Goal: Task Accomplishment & Management: Use online tool/utility

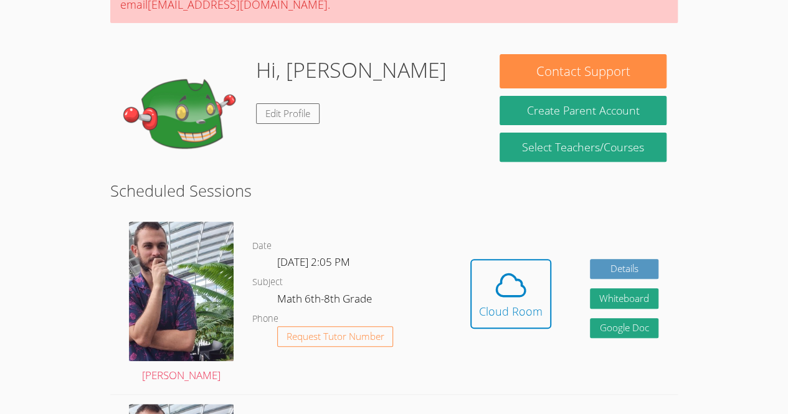
scroll to position [146, 0]
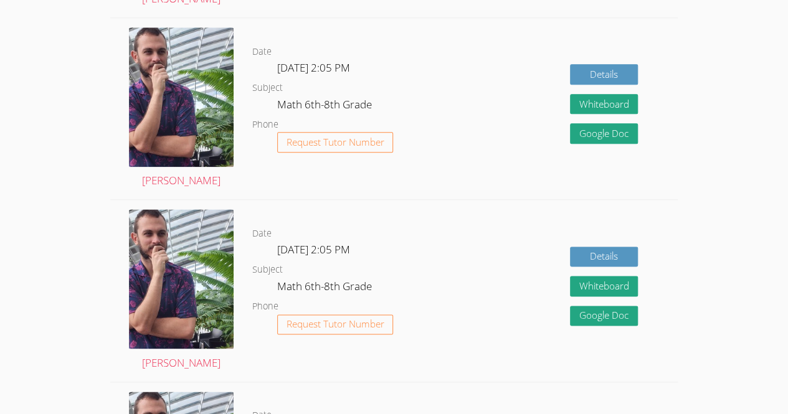
scroll to position [706, 0]
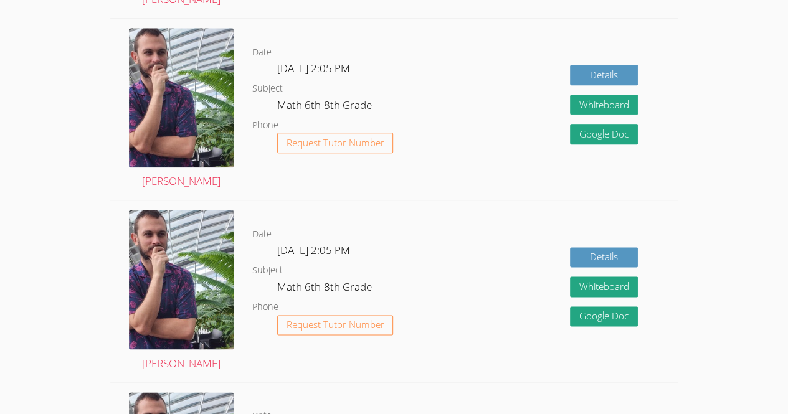
click at [469, 194] on div "Details Whiteboard Hidden Google Doc" at bounding box center [564, 109] width 227 height 181
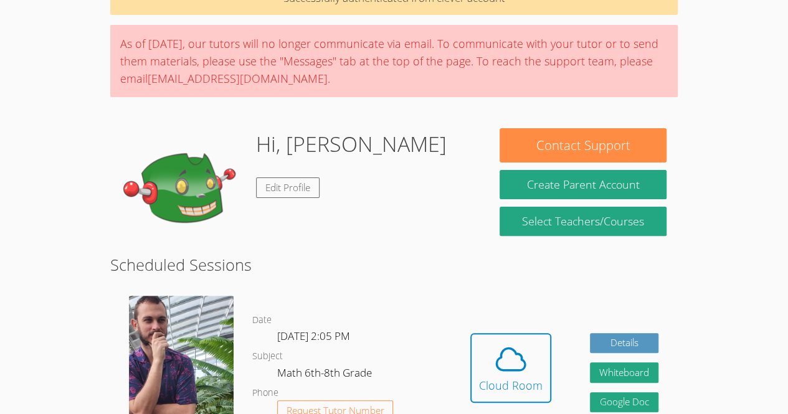
scroll to position [79, 0]
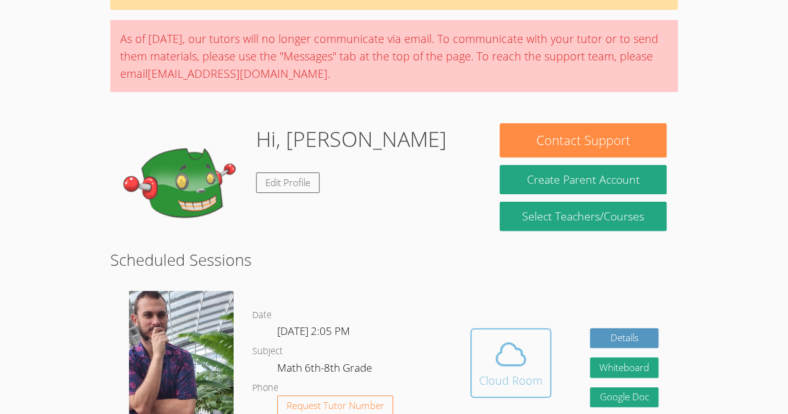
click at [507, 351] on icon at bounding box center [511, 354] width 35 height 35
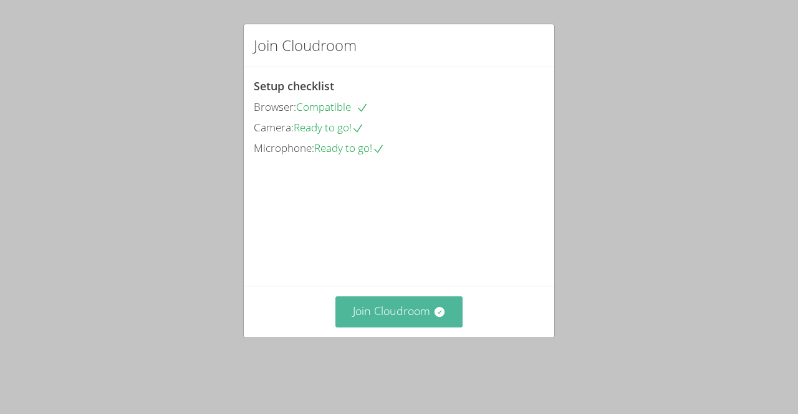
click at [404, 327] on button "Join Cloudroom" at bounding box center [399, 312] width 128 height 31
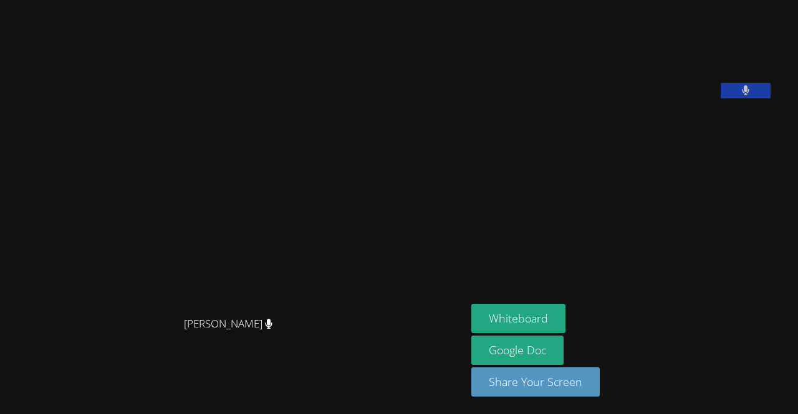
click at [658, 90] on video at bounding box center [564, 51] width 187 height 93
click at [749, 96] on icon at bounding box center [745, 90] width 7 height 11
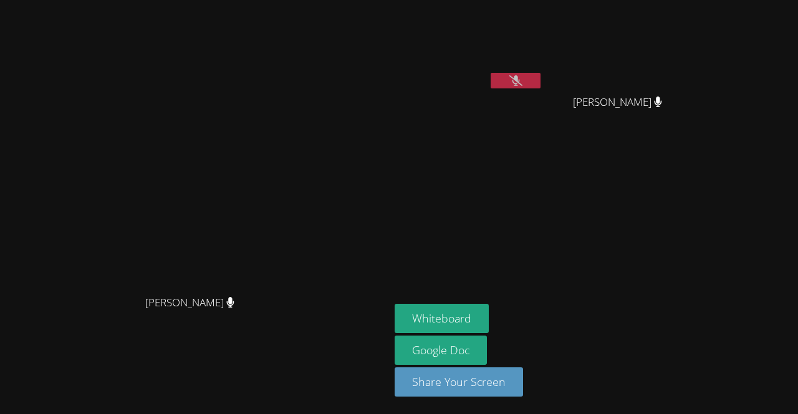
click at [540, 86] on button at bounding box center [515, 81] width 50 height 16
click at [519, 82] on icon at bounding box center [515, 80] width 7 height 11
click at [533, 224] on aside "Wenley [PERSON_NAME] [PERSON_NAME] [PERSON_NAME] Whiteboard Google Doc Share Yo…" at bounding box center [545, 207] width 312 height 414
click at [690, 178] on aside "Wenley [PERSON_NAME] [PERSON_NAME] [PERSON_NAME] Whiteboard Google Doc Share Yo…" at bounding box center [545, 207] width 312 height 414
click at [540, 78] on button at bounding box center [515, 81] width 50 height 16
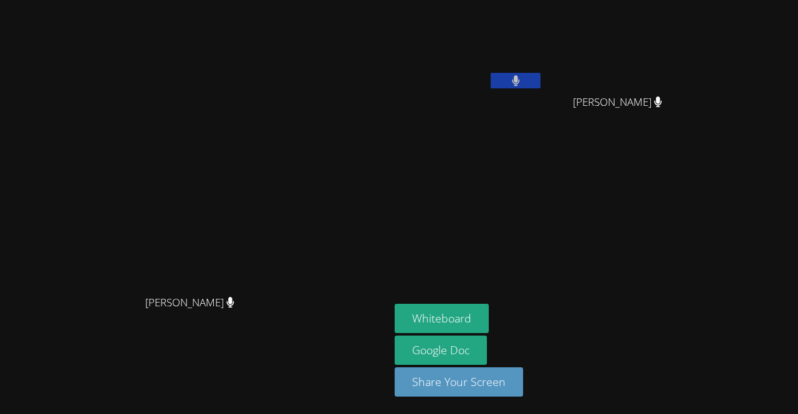
click at [540, 78] on button at bounding box center [515, 81] width 50 height 16
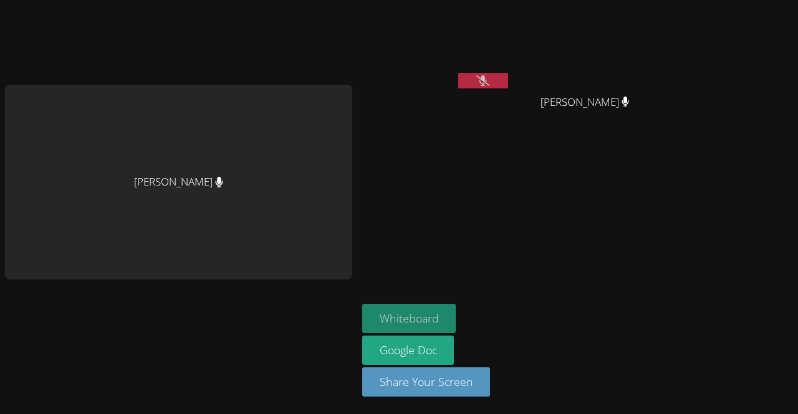
click at [396, 321] on button "Whiteboard" at bounding box center [409, 318] width 94 height 29
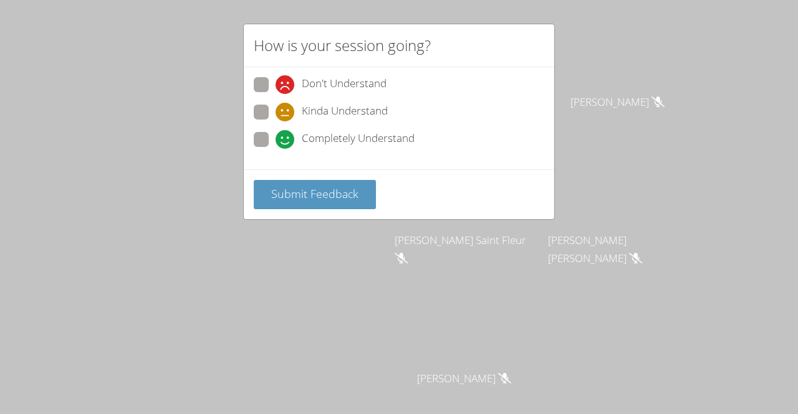
click at [270, 138] on label "Completely Understand" at bounding box center [334, 140] width 161 height 17
click at [275, 138] on input "Completely Understand" at bounding box center [280, 137] width 11 height 11
radio input "true"
click at [335, 215] on div "Submit Feedback" at bounding box center [399, 195] width 310 height 50
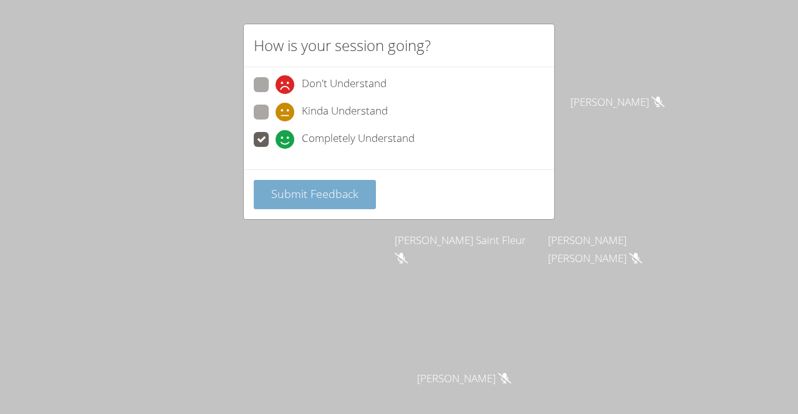
click at [322, 190] on span "Submit Feedback" at bounding box center [314, 193] width 87 height 15
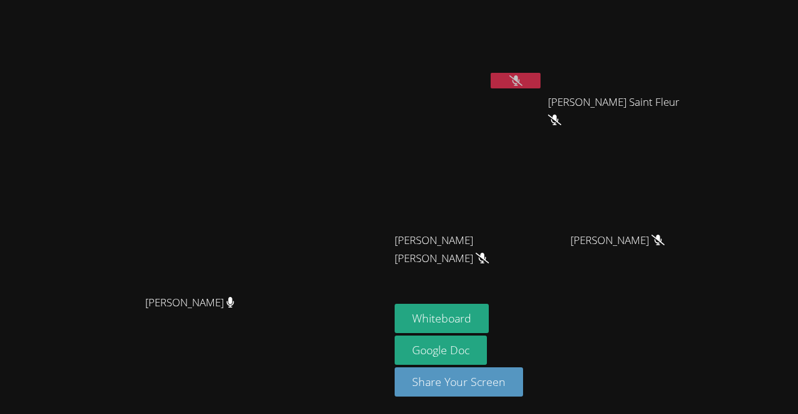
click at [289, 249] on video at bounding box center [195, 182] width 187 height 214
